Goal: Navigation & Orientation: Find specific page/section

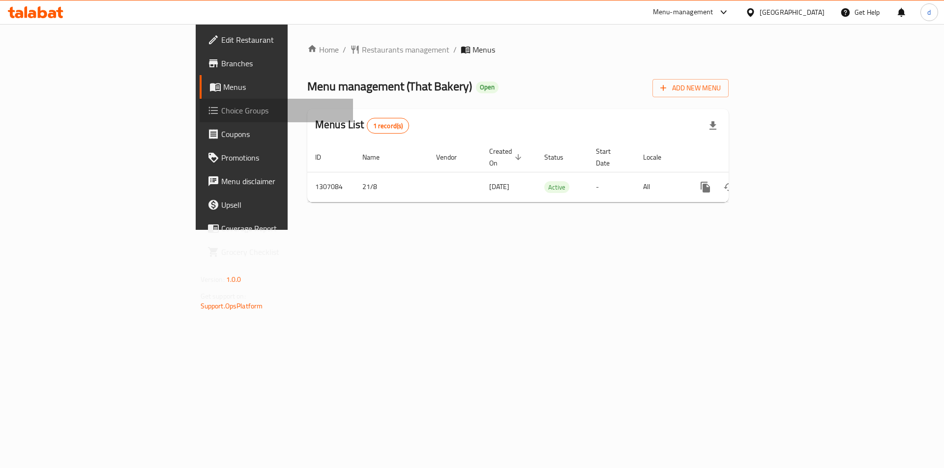
click at [221, 109] on span "Choice Groups" at bounding box center [283, 111] width 124 height 12
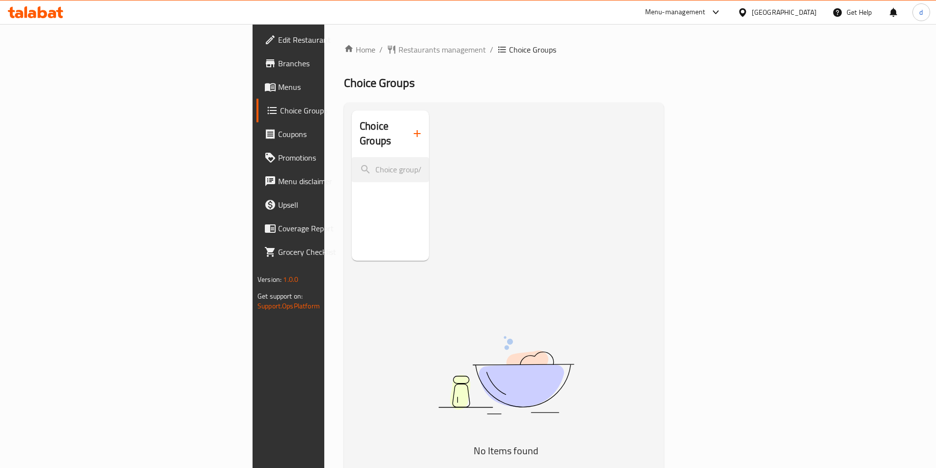
click at [278, 90] on span "Menus" at bounding box center [339, 87] width 123 height 12
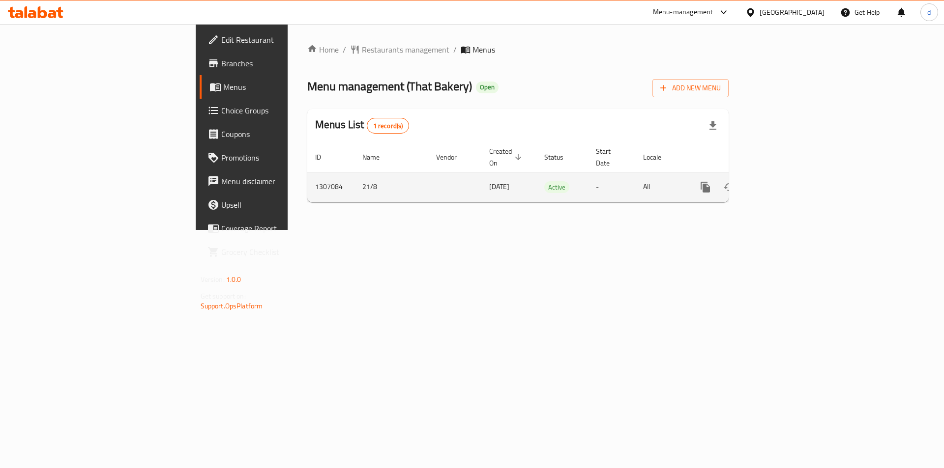
click at [788, 175] on link "enhanced table" at bounding box center [776, 187] width 24 height 24
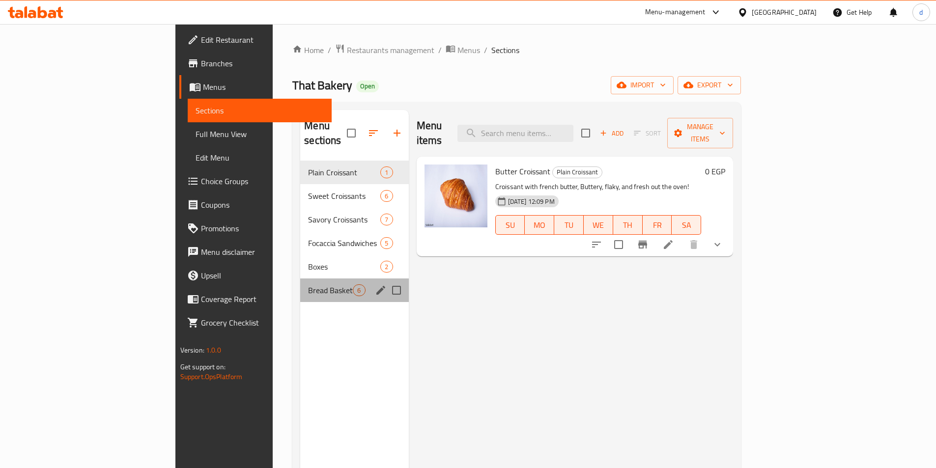
click at [300, 282] on div "Bread Basket 6" at bounding box center [354, 291] width 108 height 24
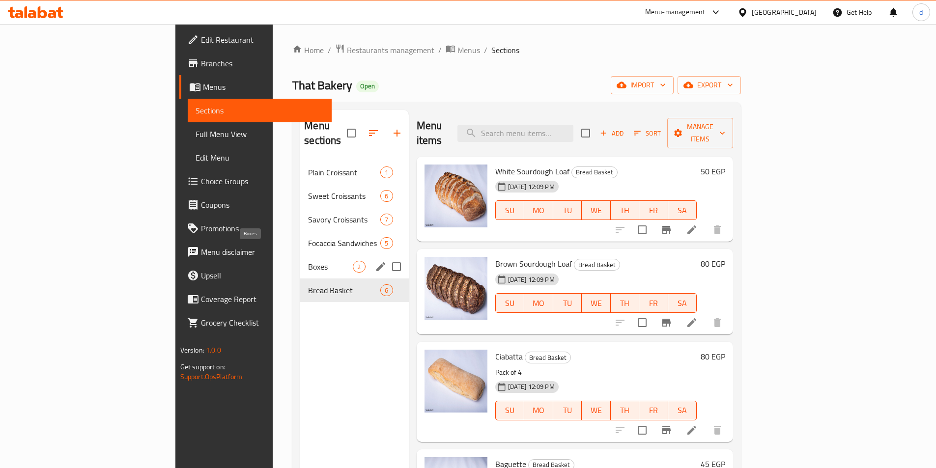
click at [308, 261] on span "Boxes" at bounding box center [330, 267] width 45 height 12
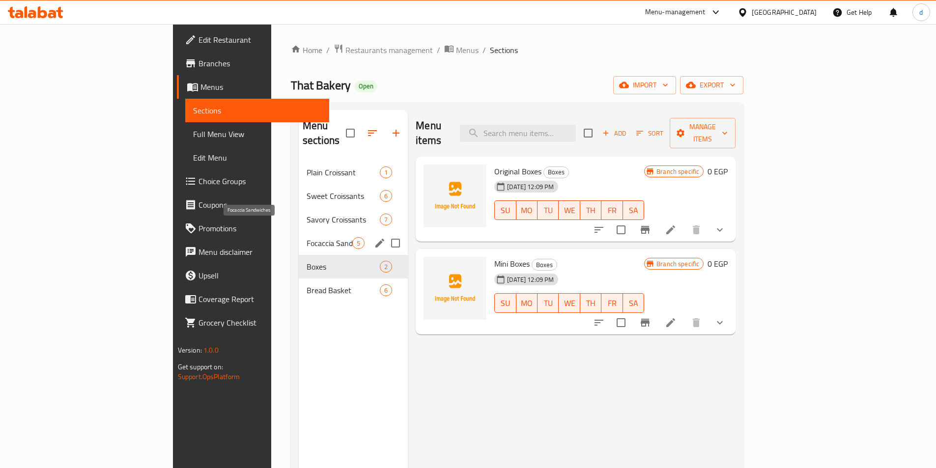
click at [307, 237] on span "Focaccia Sandwiches" at bounding box center [330, 243] width 46 height 12
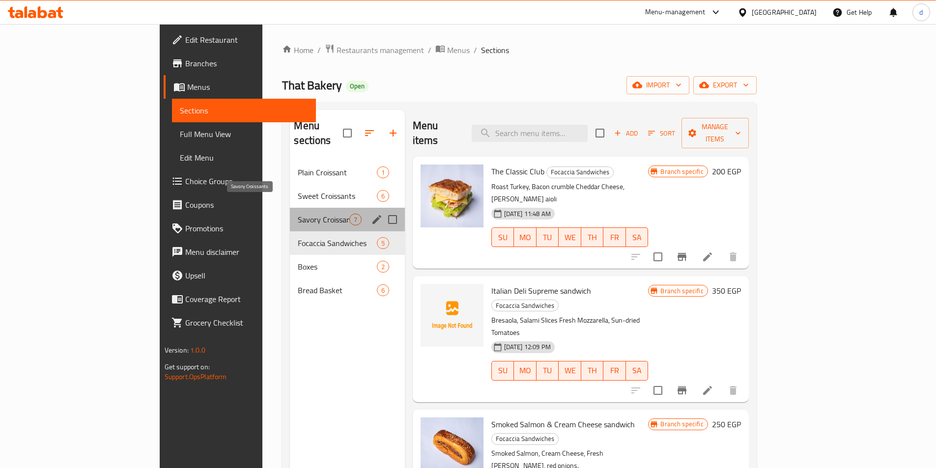
click at [298, 214] on span "Savory Croissants" at bounding box center [323, 220] width 51 height 12
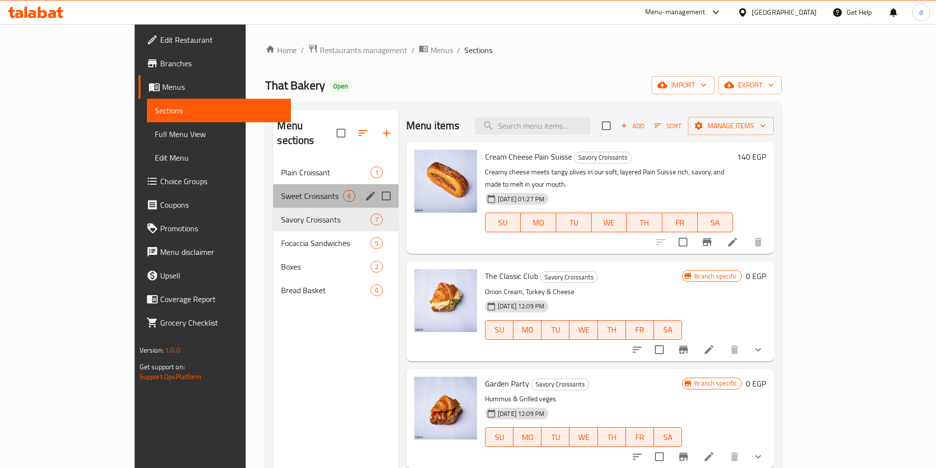
click at [273, 184] on div "Sweet Croissants 6" at bounding box center [335, 196] width 125 height 24
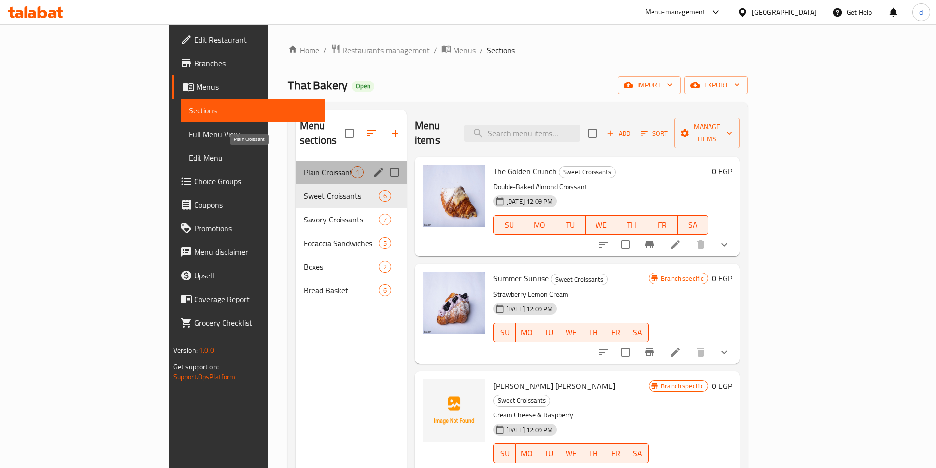
click at [304, 167] on span "Plain Croissant" at bounding box center [328, 173] width 48 height 12
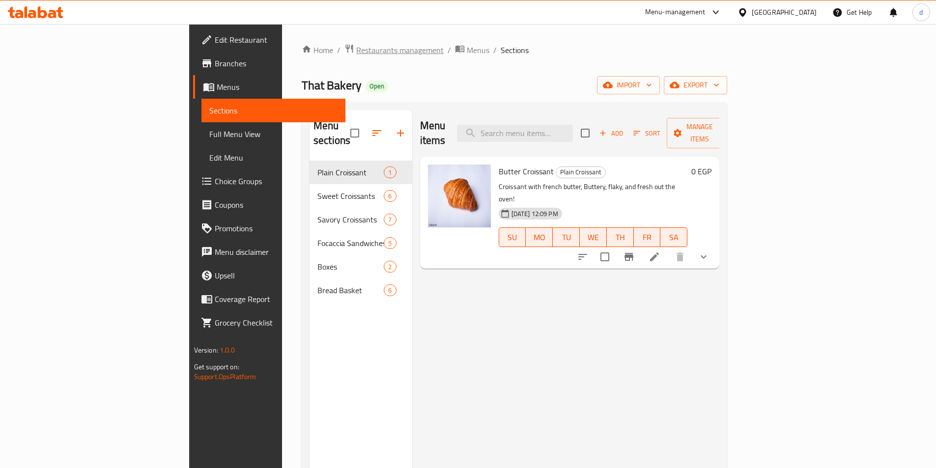
click at [356, 54] on span "Restaurants management" at bounding box center [399, 50] width 87 height 12
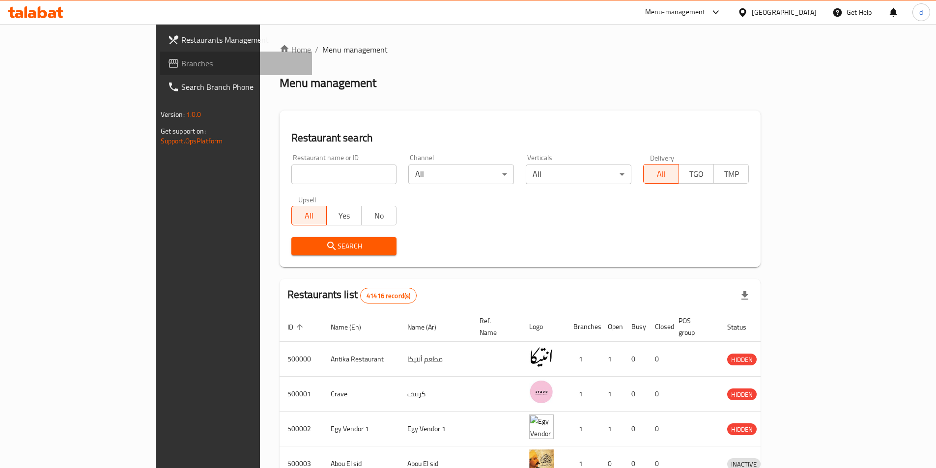
click at [181, 61] on span "Branches" at bounding box center [242, 64] width 123 height 12
